Goal: Entertainment & Leisure: Consume media (video, audio)

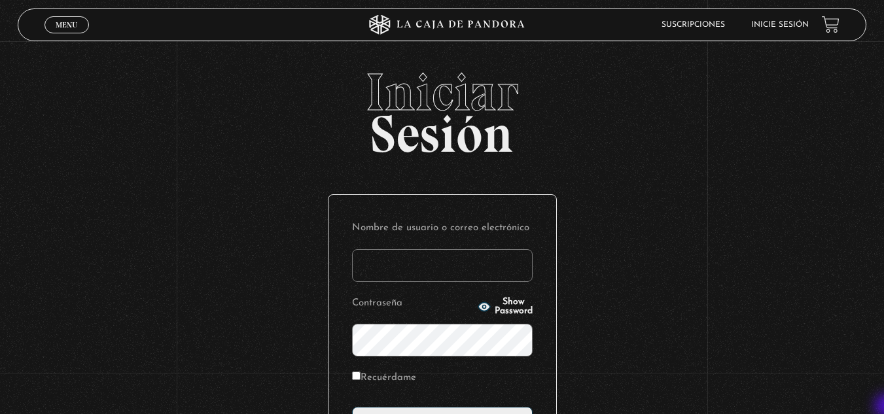
type input "vividan8108@gmail.com"
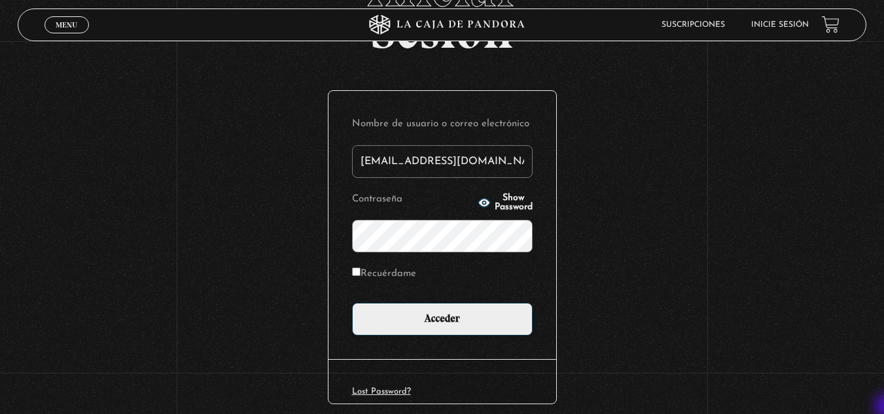
scroll to position [105, 0]
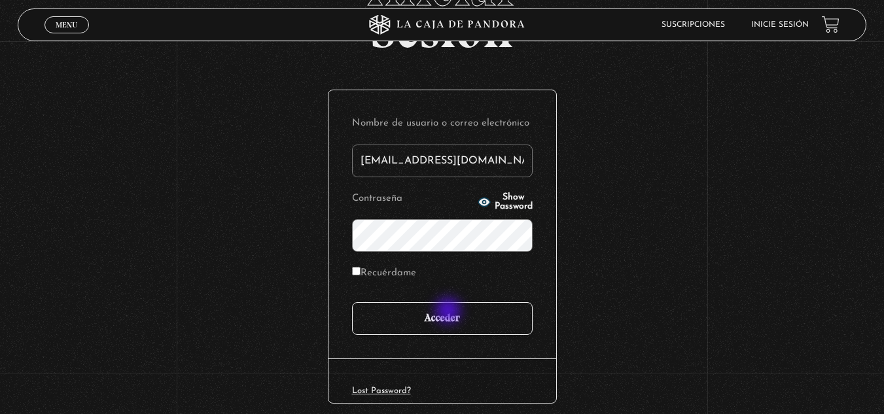
click at [450, 312] on input "Acceder" at bounding box center [442, 318] width 181 height 33
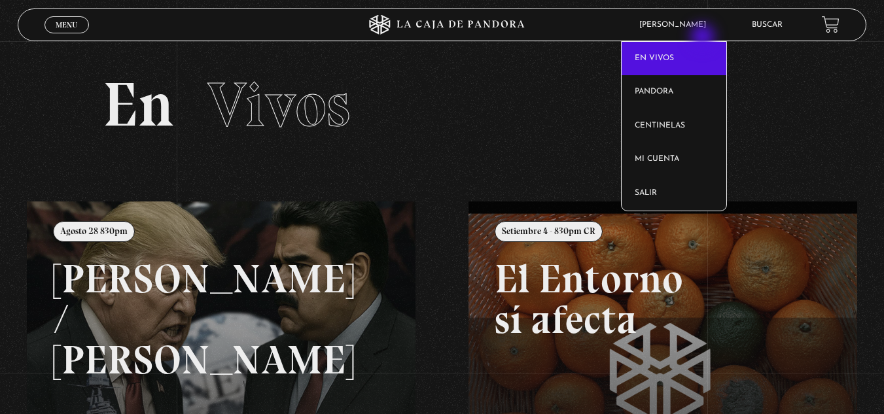
click at [704, 38] on article "[PERSON_NAME] En vivos Pandora Centinelas Mi cuenta Salir" at bounding box center [686, 25] width 106 height 30
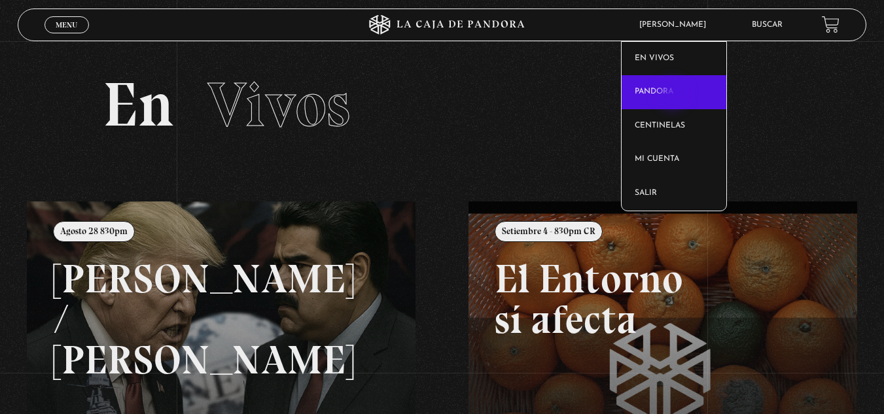
click at [674, 96] on link "Pandora" at bounding box center [674, 92] width 105 height 34
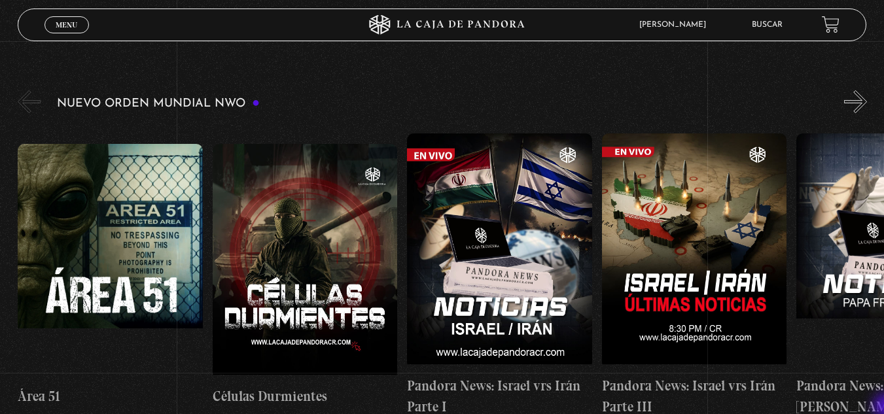
scroll to position [951, 0]
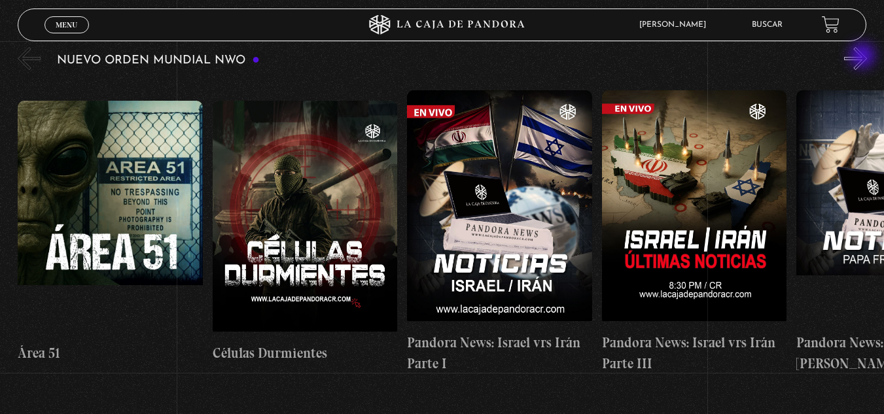
click at [864, 57] on button "»" at bounding box center [856, 58] width 23 height 23
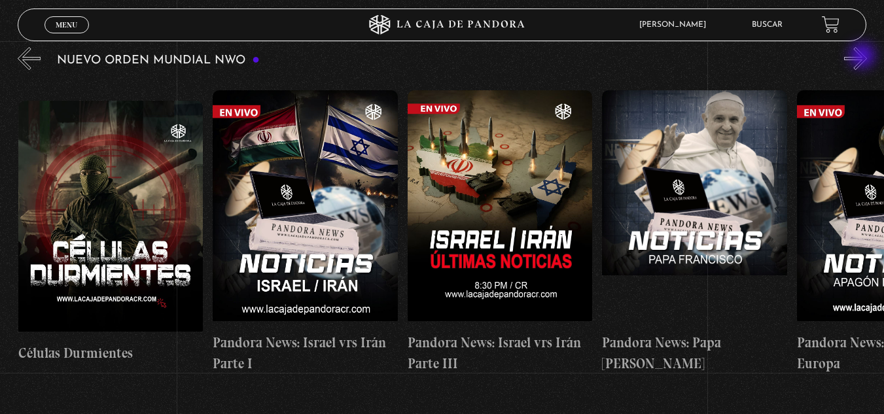
click at [864, 57] on button "»" at bounding box center [856, 58] width 23 height 23
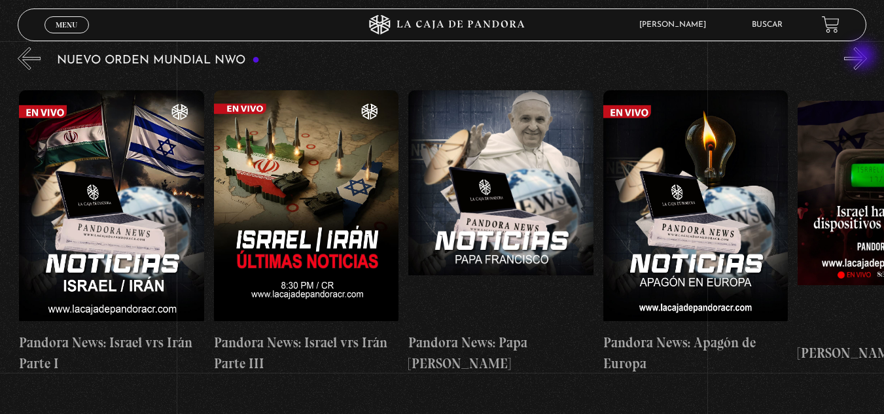
click at [864, 57] on button "»" at bounding box center [856, 58] width 23 height 23
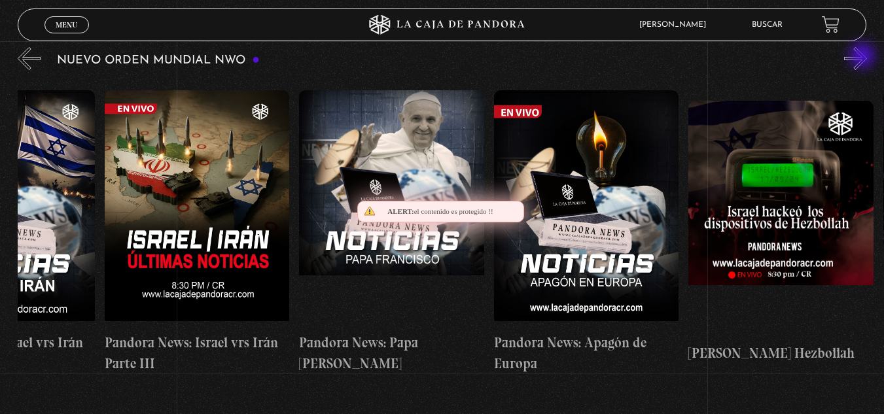
click at [864, 57] on button "»" at bounding box center [856, 58] width 23 height 23
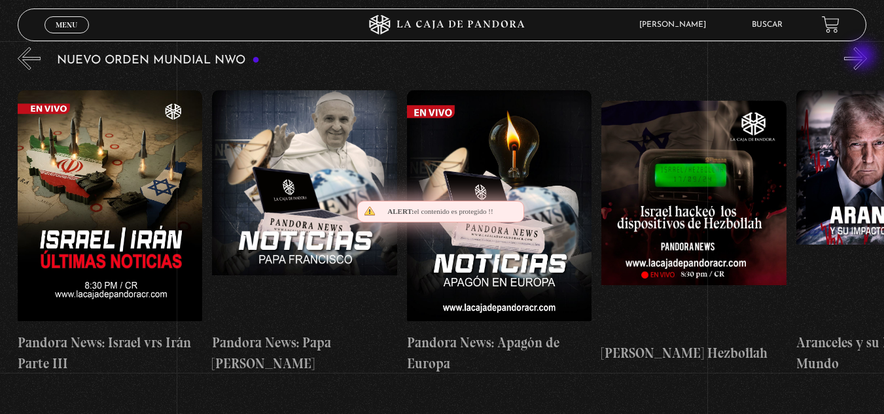
click at [864, 57] on button "»" at bounding box center [856, 58] width 23 height 23
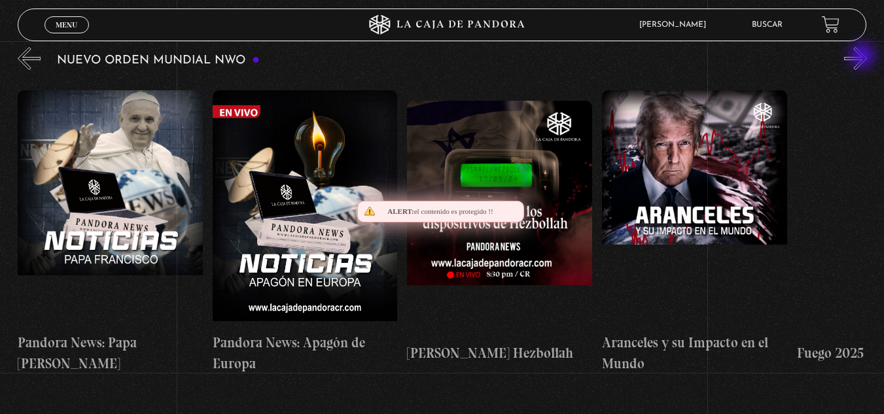
click at [864, 57] on button "»" at bounding box center [856, 58] width 23 height 23
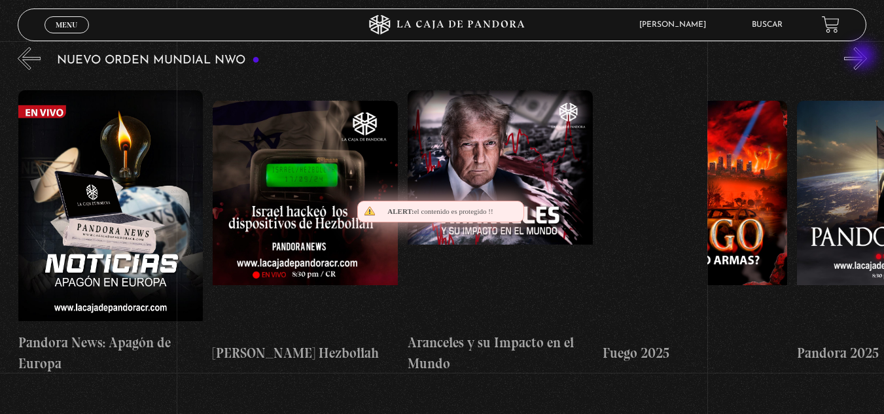
click at [864, 57] on button "»" at bounding box center [856, 58] width 23 height 23
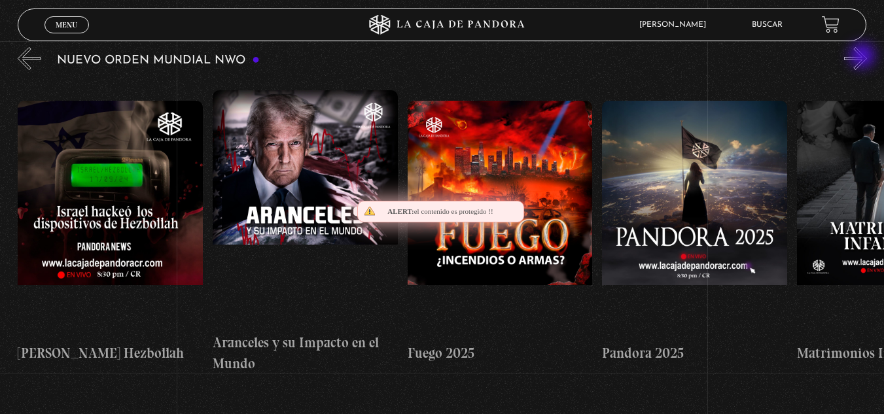
click at [864, 57] on button "»" at bounding box center [856, 58] width 23 height 23
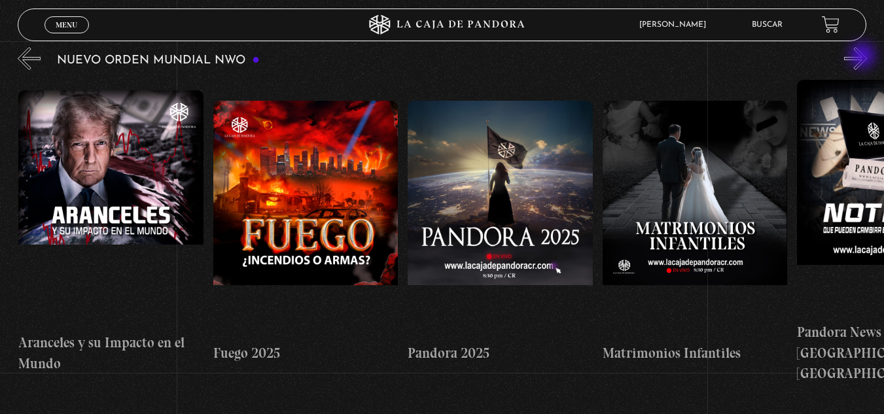
click at [864, 57] on button "»" at bounding box center [856, 58] width 23 height 23
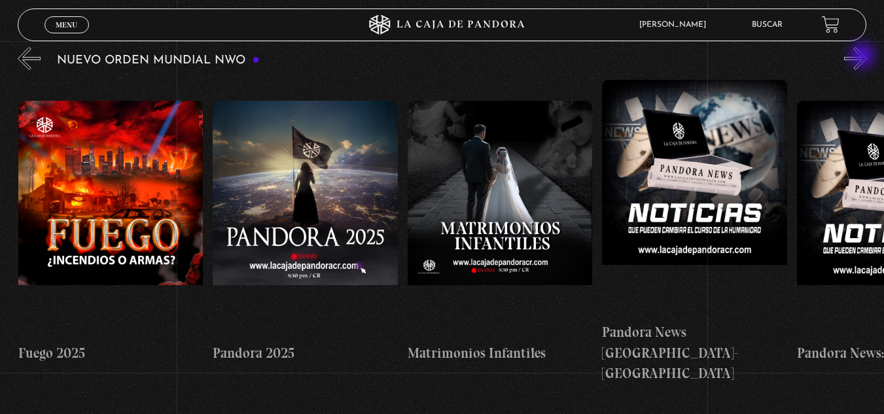
click at [864, 57] on button "»" at bounding box center [856, 58] width 23 height 23
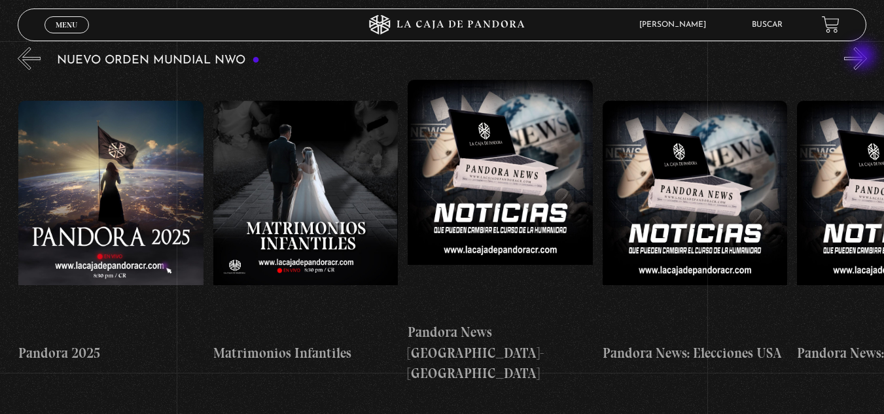
scroll to position [0, 1753]
click at [864, 57] on button "»" at bounding box center [856, 58] width 23 height 23
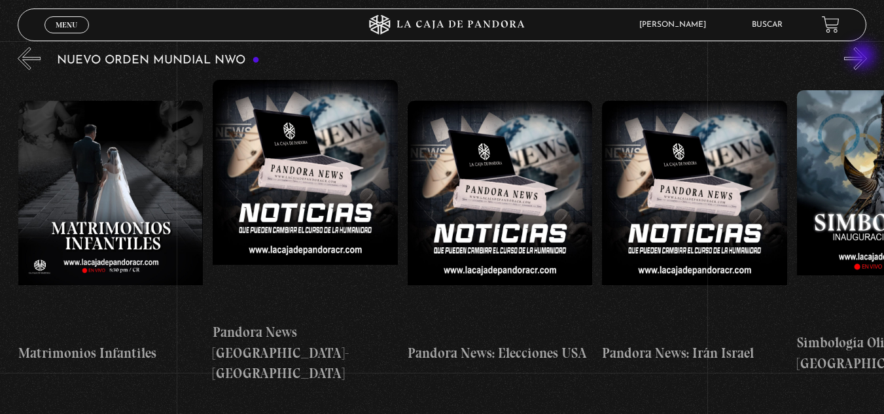
click at [864, 57] on button "»" at bounding box center [856, 58] width 23 height 23
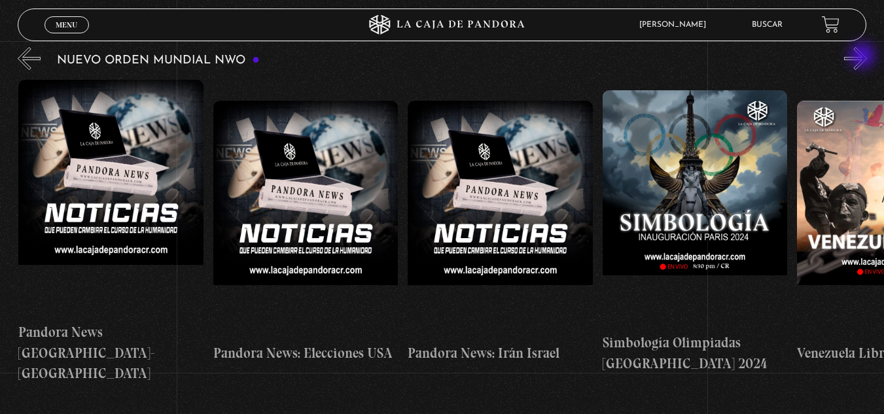
scroll to position [0, 2143]
click at [864, 57] on button "»" at bounding box center [856, 58] width 23 height 23
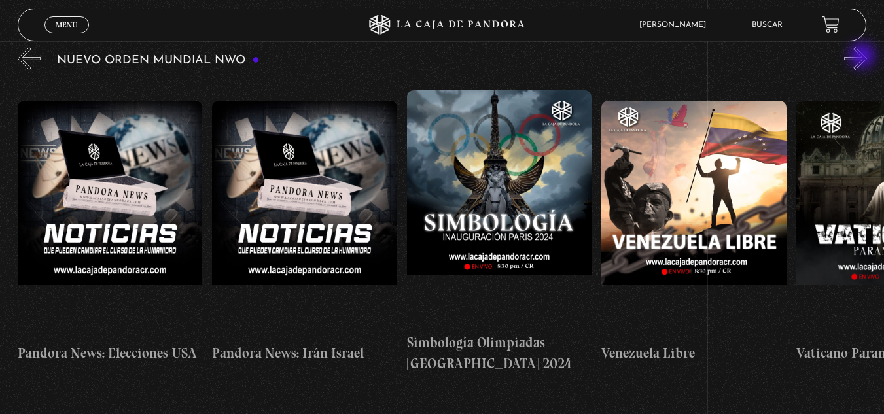
click at [864, 57] on button "»" at bounding box center [856, 58] width 23 height 23
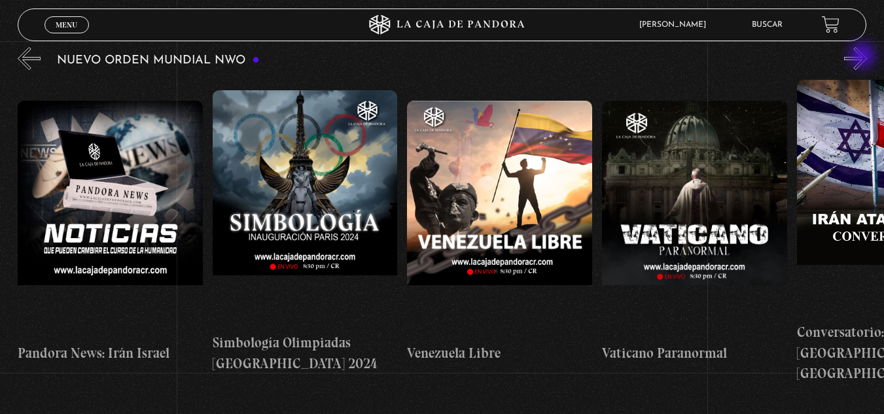
click at [864, 57] on button "»" at bounding box center [856, 58] width 23 height 23
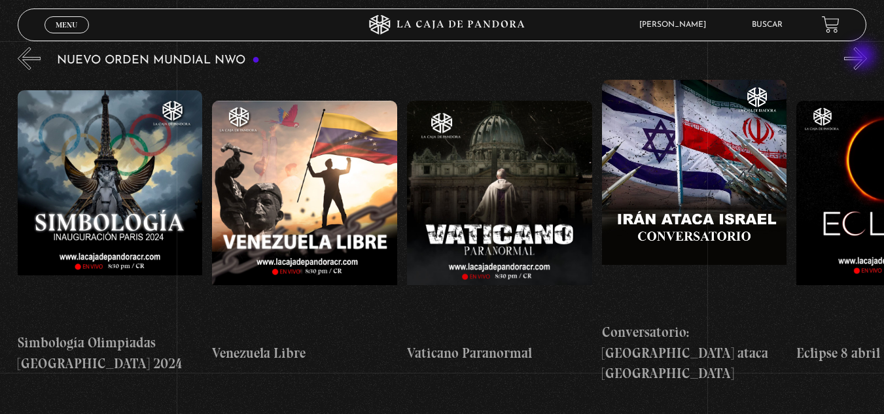
click at [864, 57] on button "»" at bounding box center [856, 58] width 23 height 23
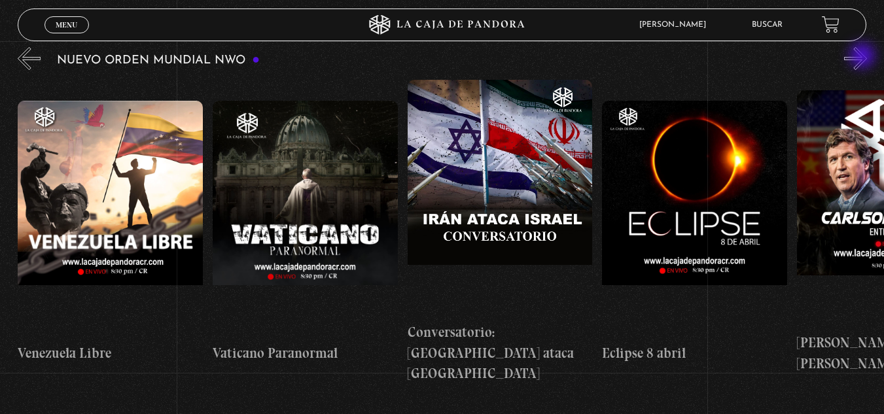
click at [864, 57] on button "»" at bounding box center [856, 58] width 23 height 23
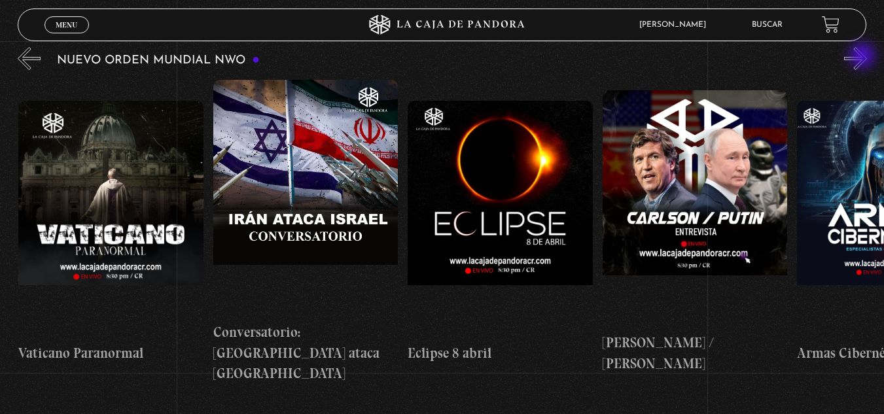
scroll to position [0, 3117]
click at [864, 57] on button "»" at bounding box center [856, 58] width 23 height 23
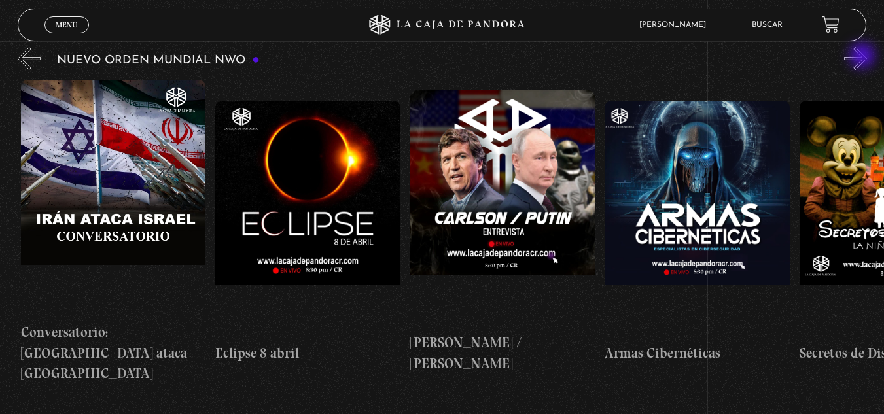
click at [864, 57] on button "»" at bounding box center [856, 58] width 23 height 23
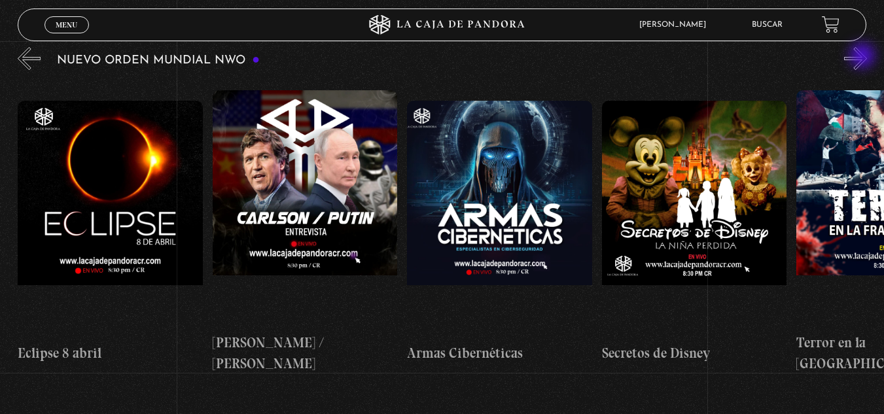
click at [864, 57] on button "»" at bounding box center [856, 58] width 23 height 23
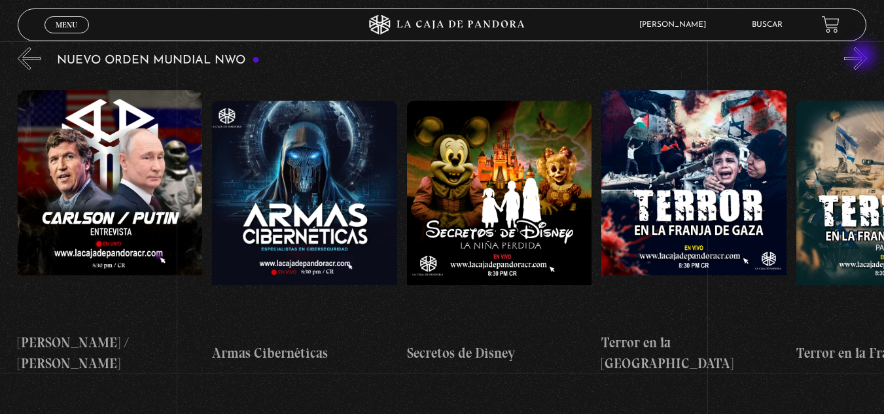
click at [864, 57] on button "»" at bounding box center [856, 58] width 23 height 23
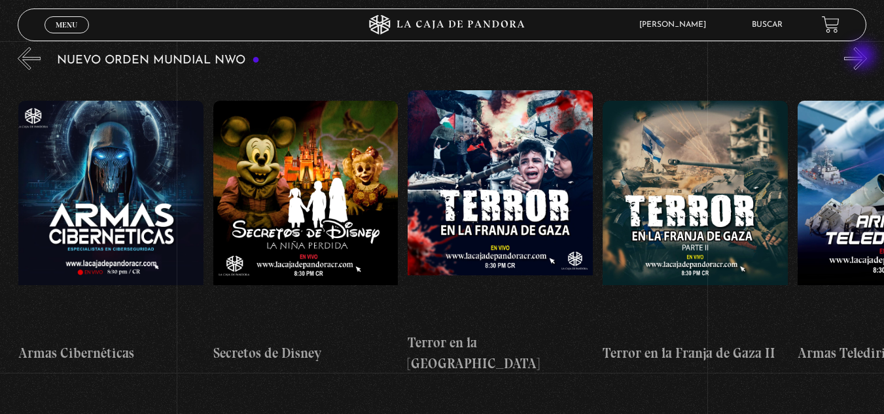
scroll to position [0, 3896]
click at [864, 57] on button "»" at bounding box center [856, 58] width 23 height 23
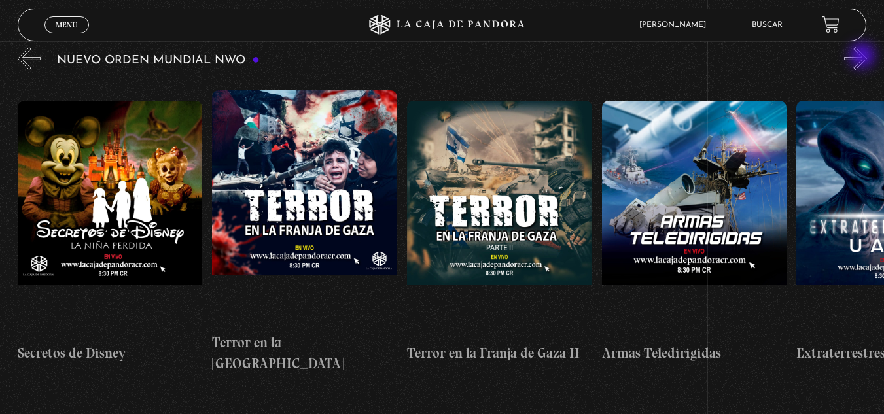
click at [864, 57] on button "»" at bounding box center [856, 58] width 23 height 23
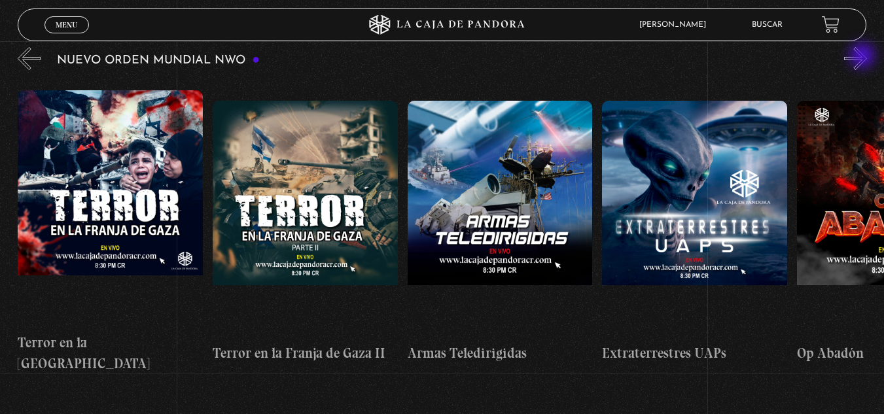
click at [864, 57] on button "»" at bounding box center [856, 58] width 23 height 23
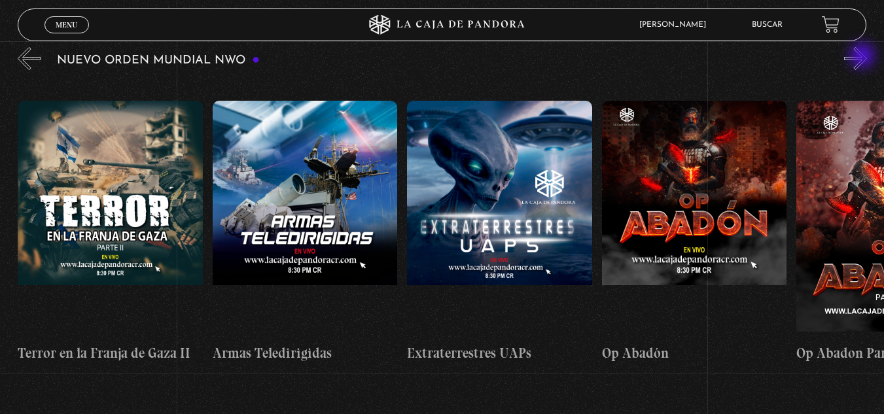
click at [864, 57] on button "»" at bounding box center [856, 58] width 23 height 23
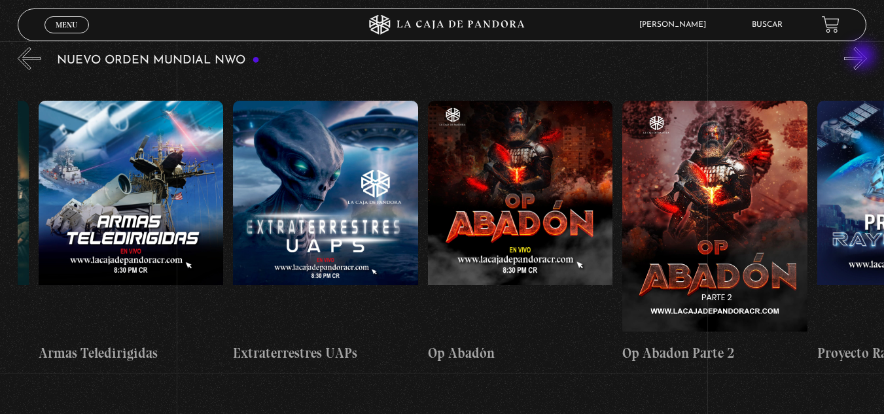
click at [864, 57] on button "»" at bounding box center [856, 58] width 23 height 23
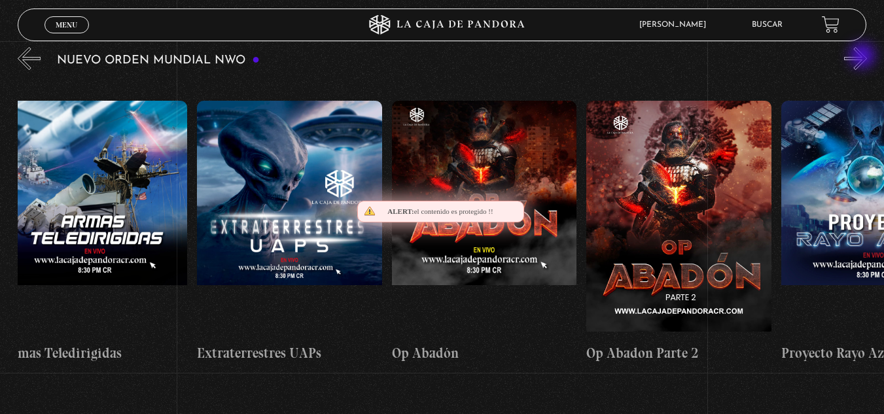
click at [864, 57] on button "»" at bounding box center [856, 58] width 23 height 23
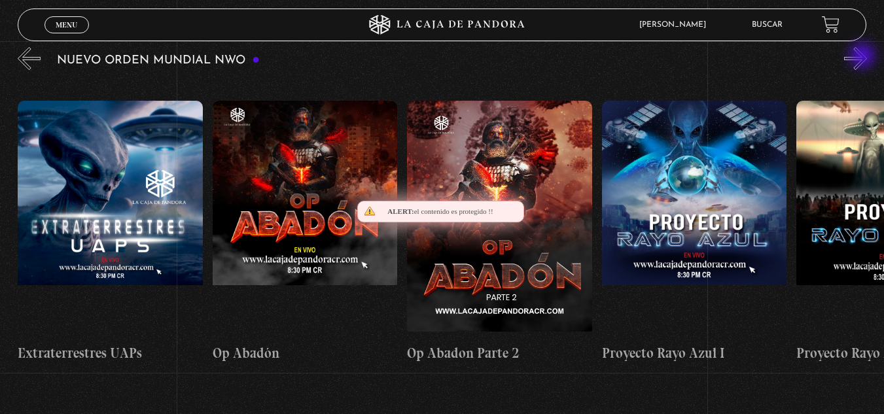
click at [864, 57] on button "»" at bounding box center [856, 58] width 23 height 23
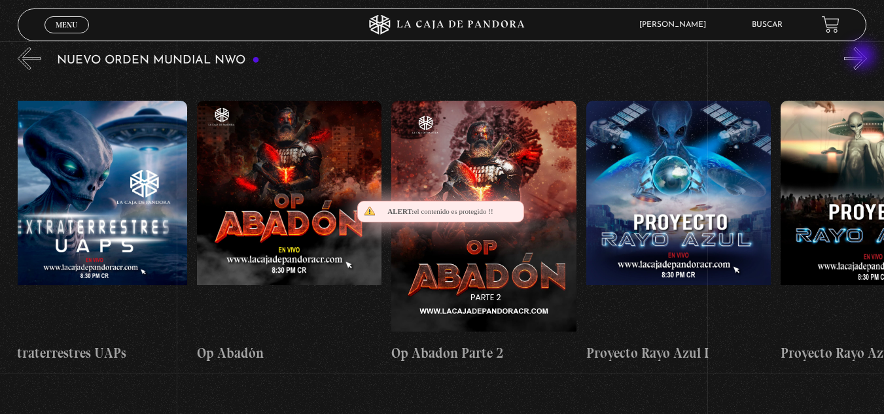
click at [864, 57] on button "»" at bounding box center [856, 58] width 23 height 23
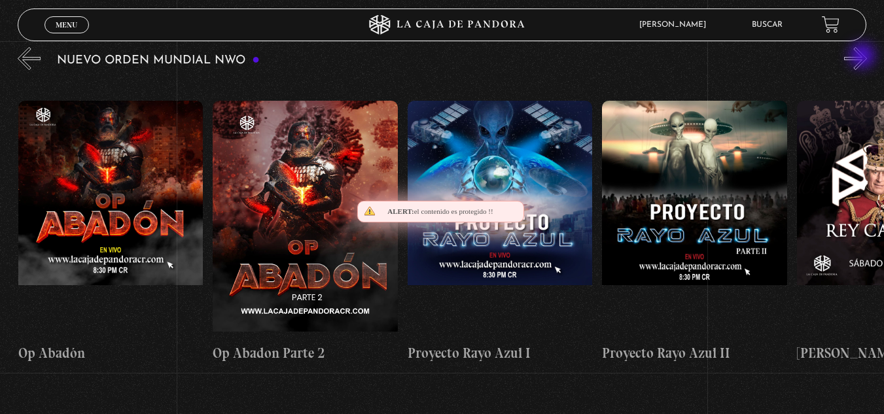
click at [864, 57] on button "»" at bounding box center [856, 58] width 23 height 23
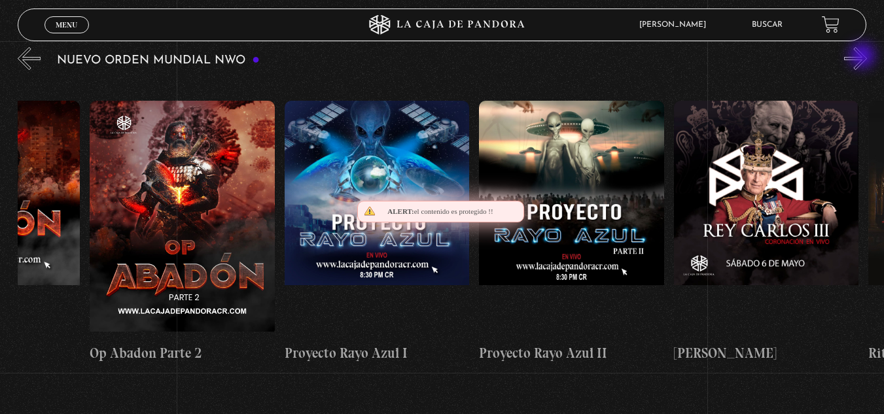
click at [864, 57] on button "»" at bounding box center [856, 58] width 23 height 23
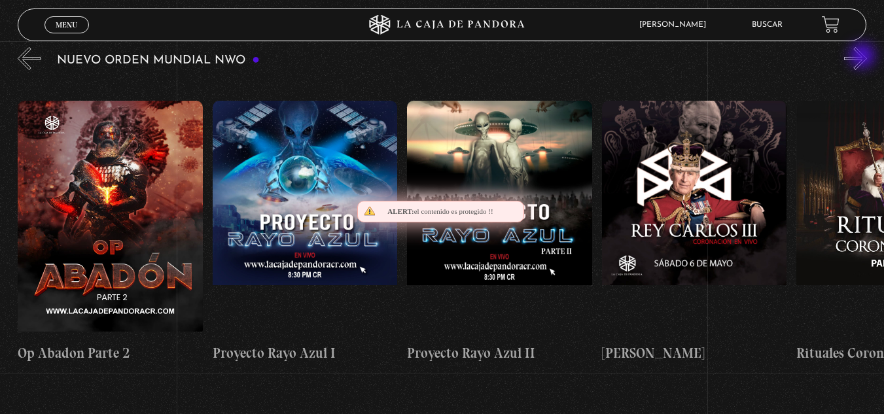
click at [864, 57] on button "»" at bounding box center [856, 58] width 23 height 23
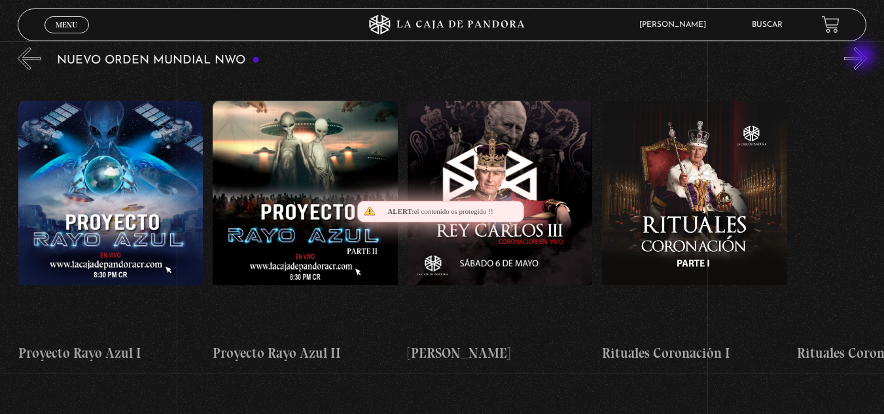
click at [864, 57] on button "»" at bounding box center [856, 58] width 23 height 23
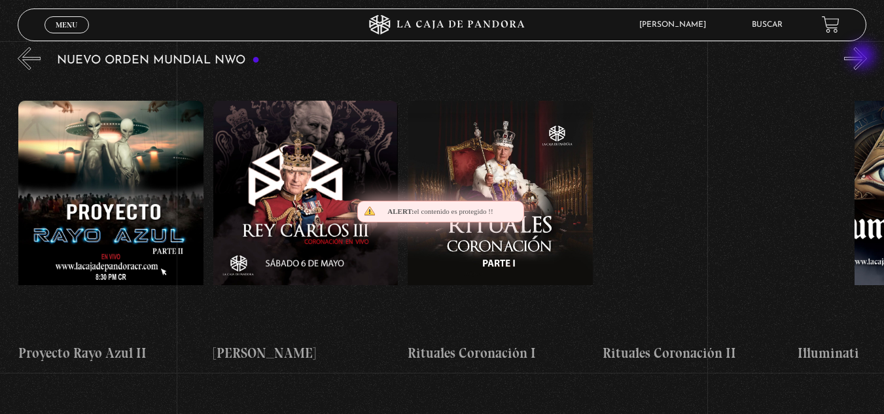
click at [864, 57] on button "»" at bounding box center [856, 58] width 23 height 23
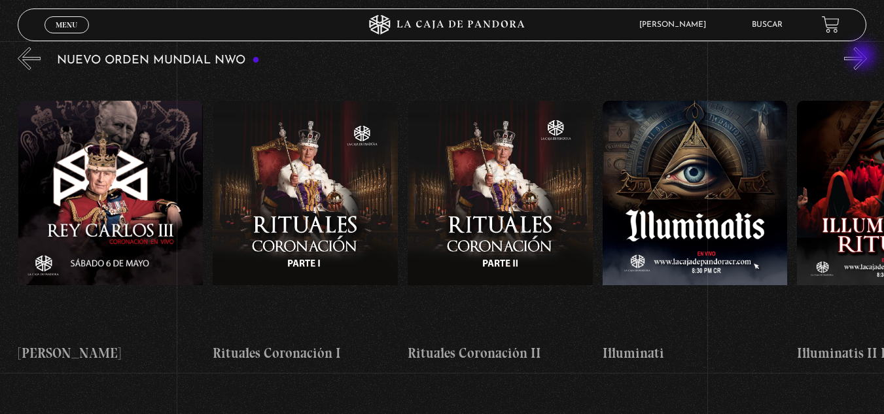
click at [864, 57] on button "»" at bounding box center [856, 58] width 23 height 23
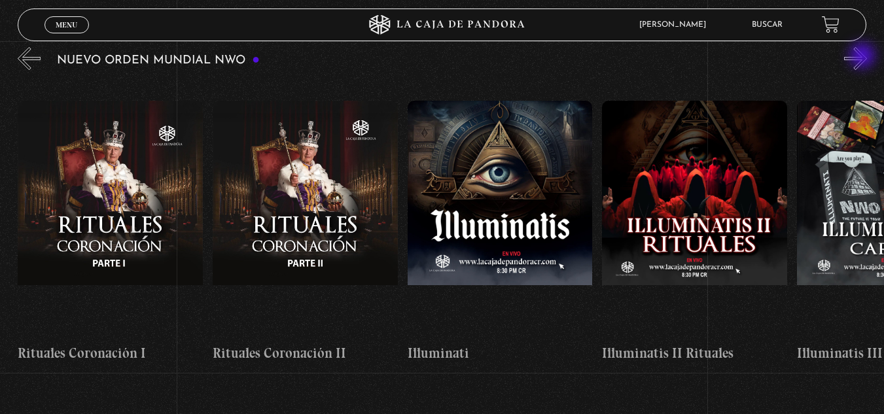
click at [864, 57] on button "»" at bounding box center [856, 58] width 23 height 23
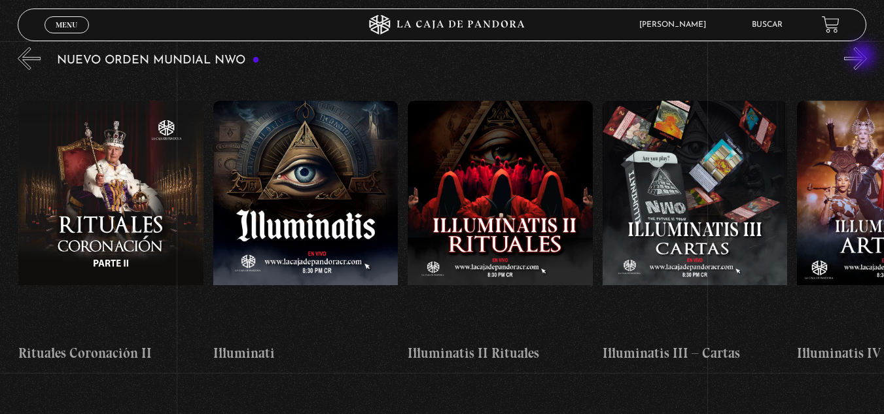
click at [864, 57] on button "»" at bounding box center [856, 58] width 23 height 23
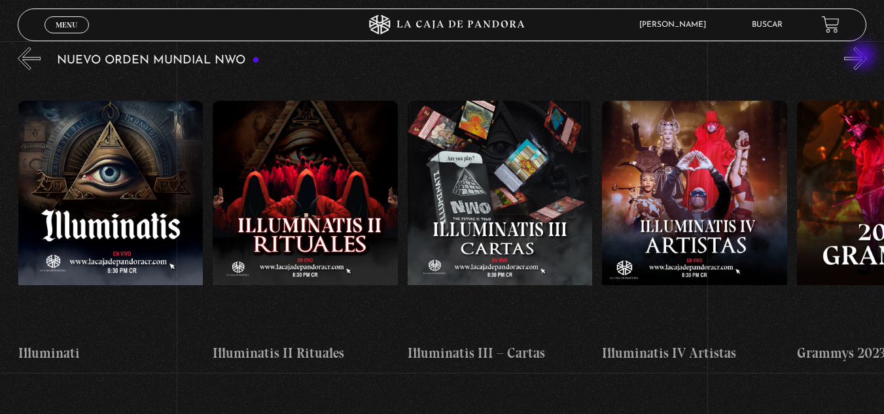
click at [864, 57] on button "»" at bounding box center [856, 58] width 23 height 23
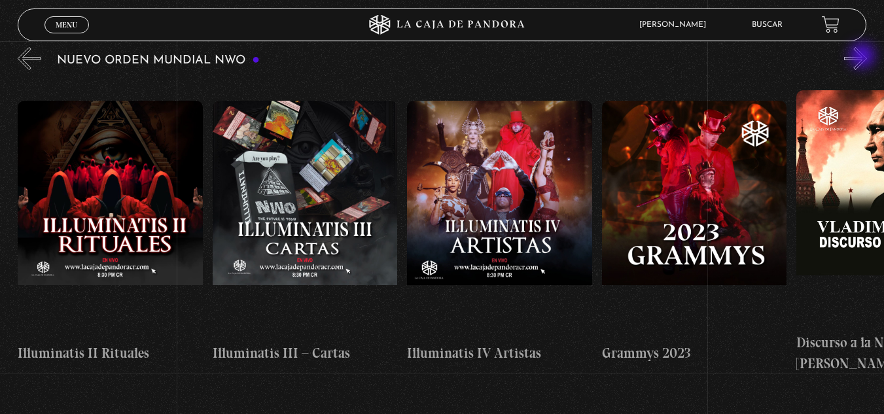
click at [864, 57] on button "»" at bounding box center [856, 58] width 23 height 23
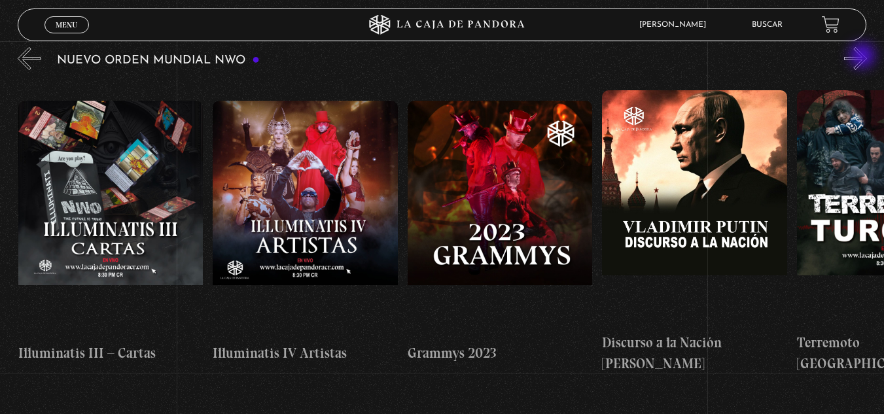
click at [864, 57] on button "»" at bounding box center [856, 58] width 23 height 23
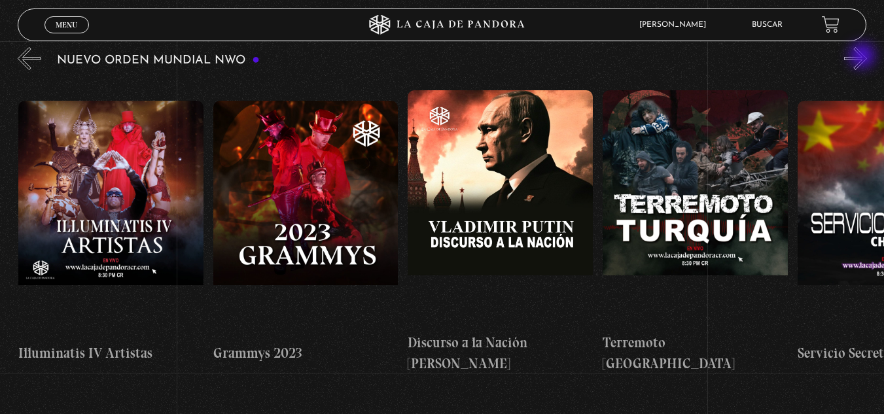
scroll to position [0, 7013]
click at [864, 57] on button "»" at bounding box center [856, 58] width 23 height 23
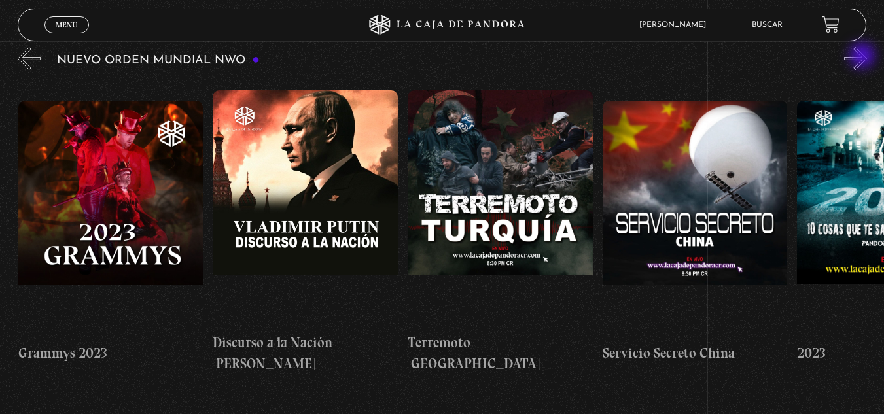
click at [864, 57] on button "»" at bounding box center [856, 58] width 23 height 23
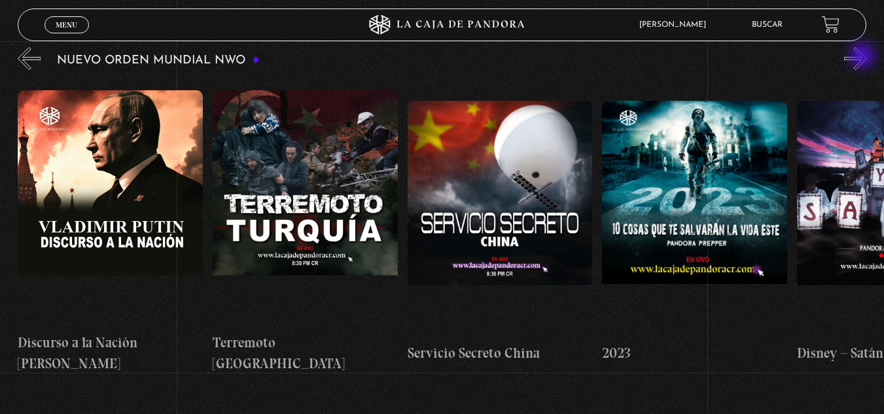
click at [864, 57] on button "»" at bounding box center [856, 58] width 23 height 23
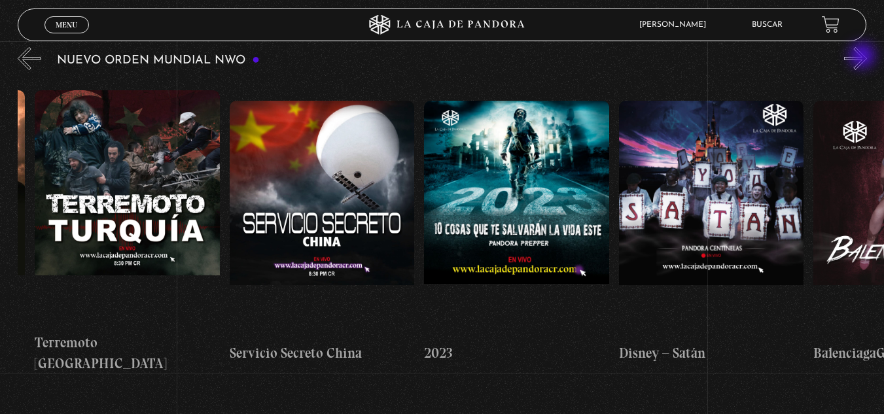
click at [864, 57] on button "»" at bounding box center [856, 58] width 23 height 23
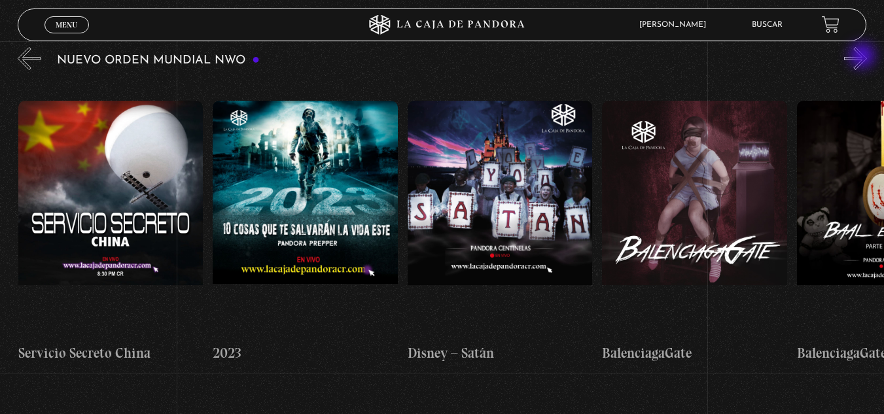
click at [864, 57] on button "»" at bounding box center [856, 58] width 23 height 23
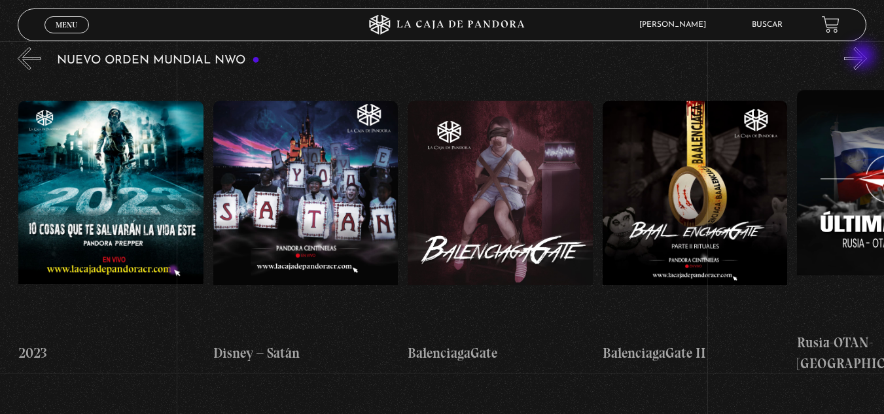
scroll to position [0, 7987]
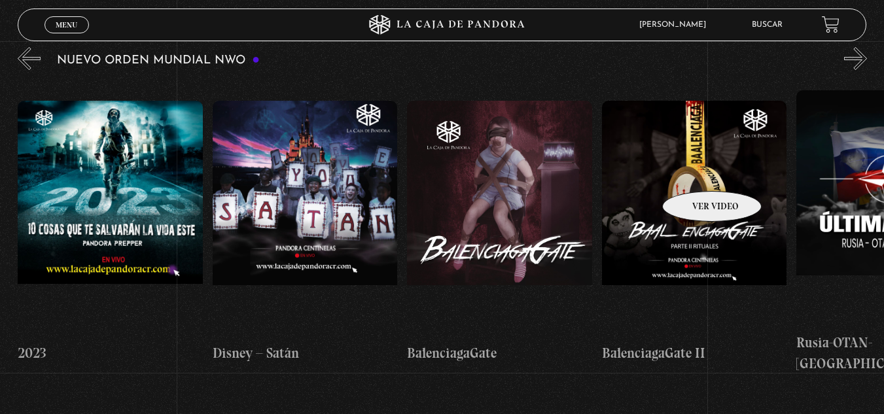
click at [695, 172] on figure at bounding box center [694, 219] width 185 height 236
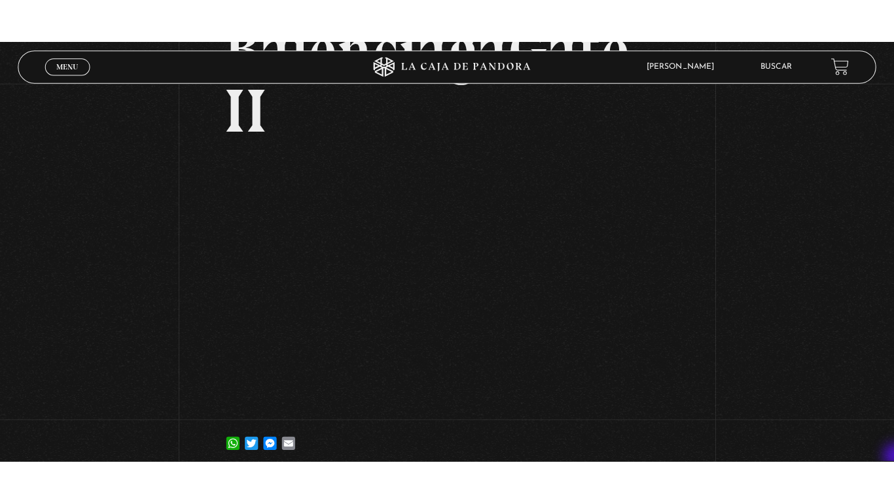
scroll to position [157, 0]
